Goal: Task Accomplishment & Management: Complete application form

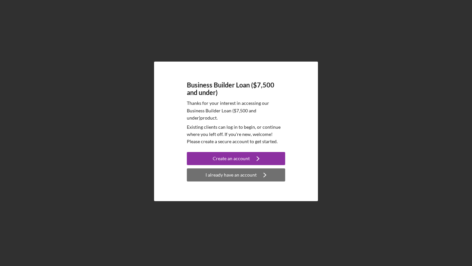
click at [254, 177] on div "I already have an account" at bounding box center [230, 174] width 51 height 13
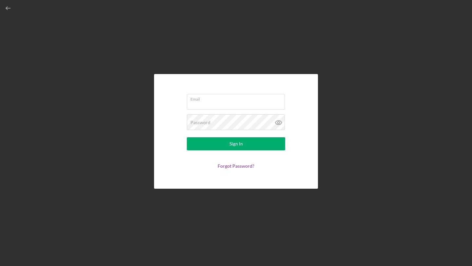
type input "[EMAIL_ADDRESS][DOMAIN_NAME]"
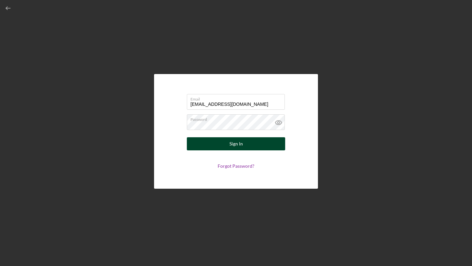
click at [258, 149] on button "Sign In" at bounding box center [236, 143] width 98 height 13
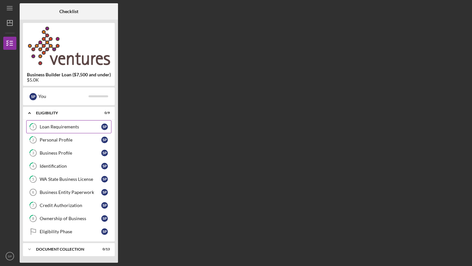
click at [84, 125] on div "Loan Requirements" at bounding box center [71, 126] width 62 height 5
